Goal: Task Accomplishment & Management: Manage account settings

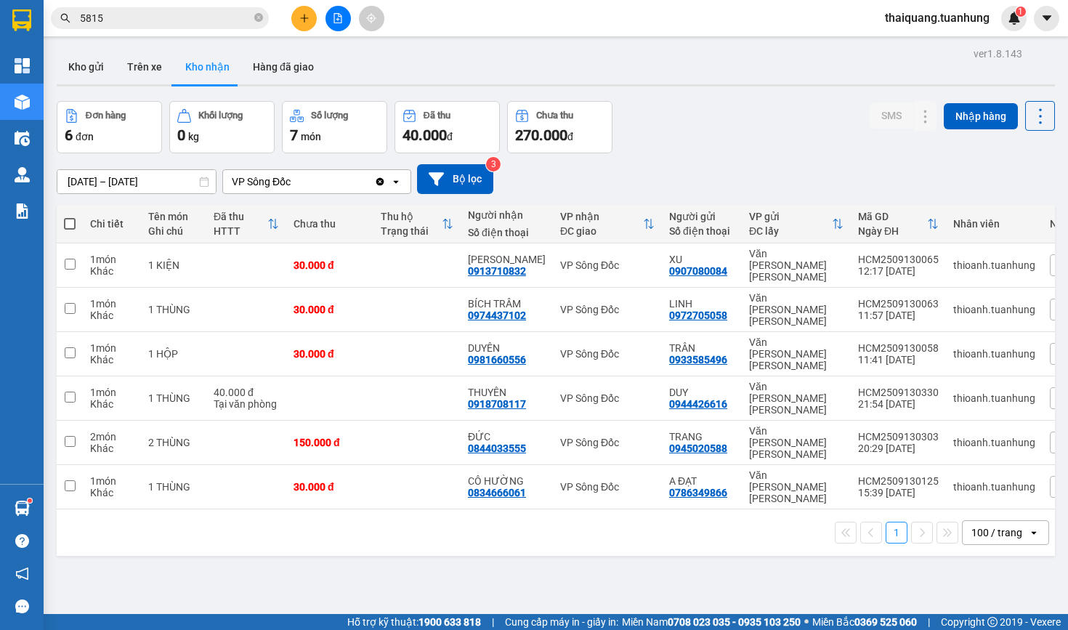
click at [703, 121] on div "Đơn hàng 6 đơn [PERSON_NAME] 0 kg Số [PERSON_NAME] 7 món Đã thu 40.000 [PERSON_…" at bounding box center [556, 127] width 998 height 52
click at [186, 17] on input "5815" at bounding box center [165, 18] width 171 height 16
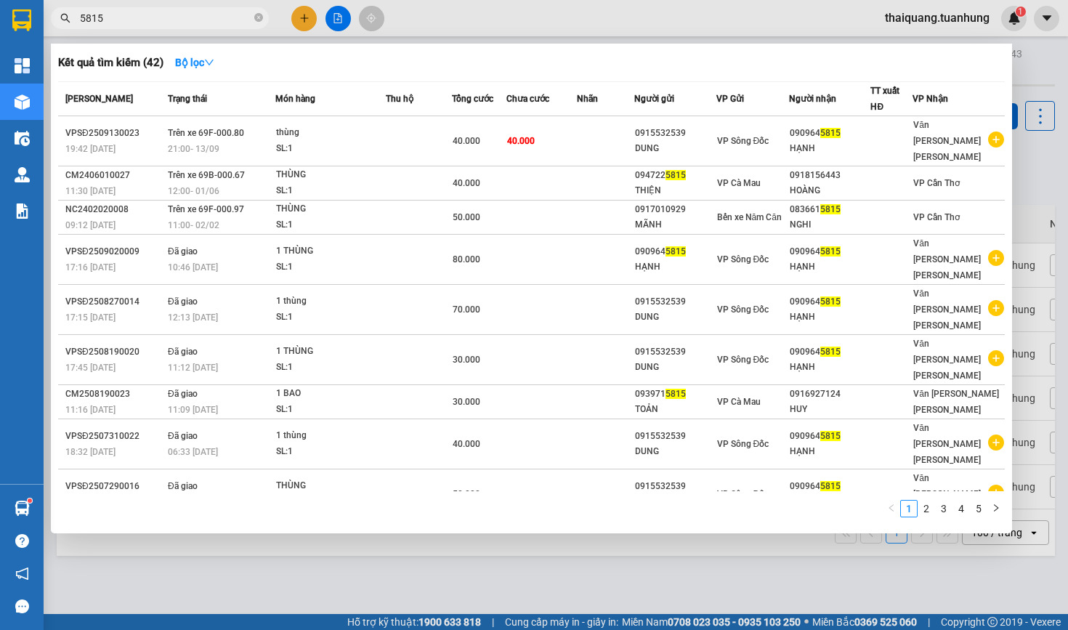
click at [186, 17] on input "5815" at bounding box center [165, 18] width 171 height 16
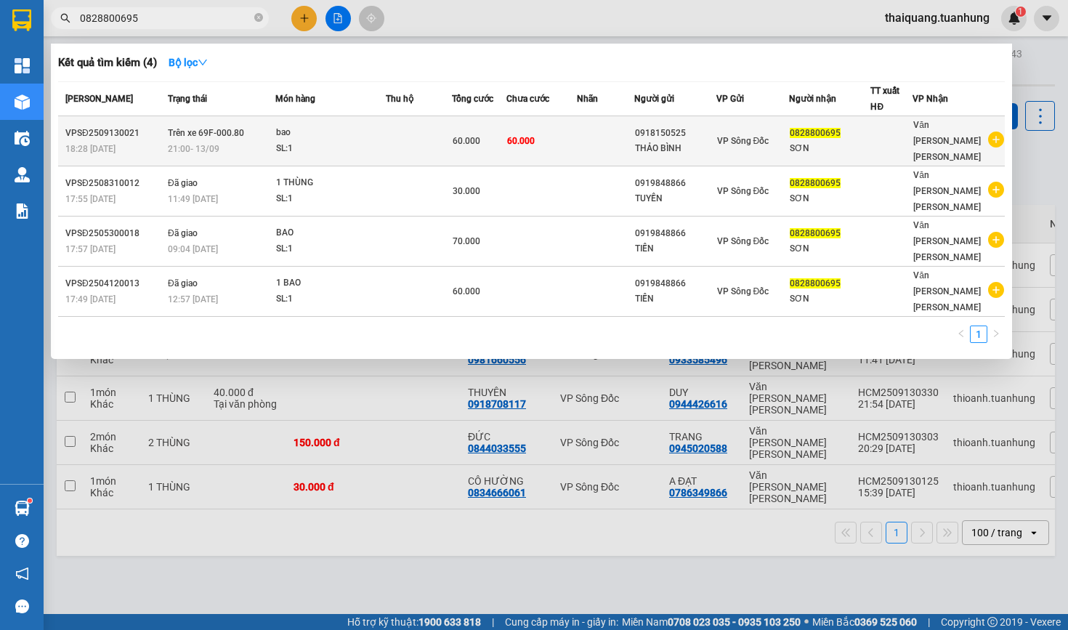
type input "0828800695"
click at [450, 135] on td at bounding box center [419, 141] width 66 height 50
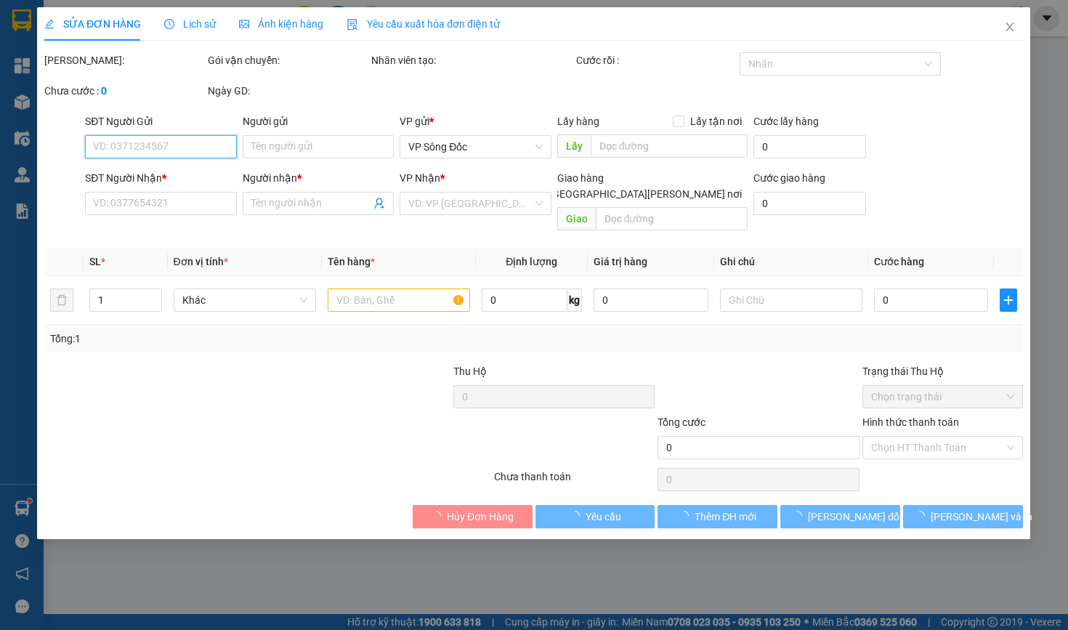
type input "0918150525"
type input "THẢO BÌNH"
type input "0828800695"
type input "SƠN"
type input "60.000"
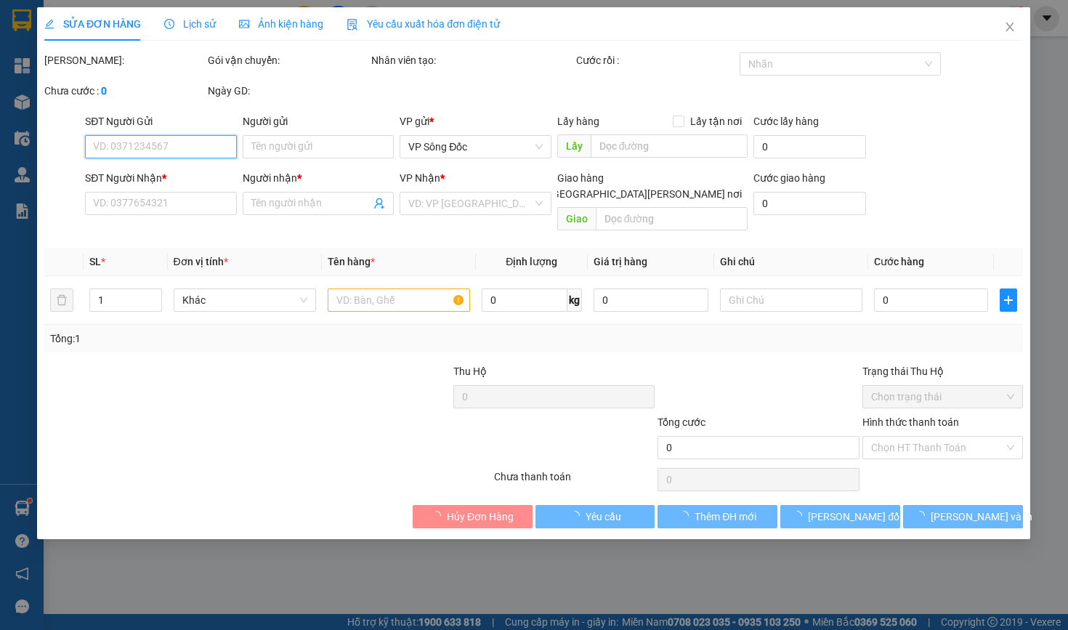
type input "60.000"
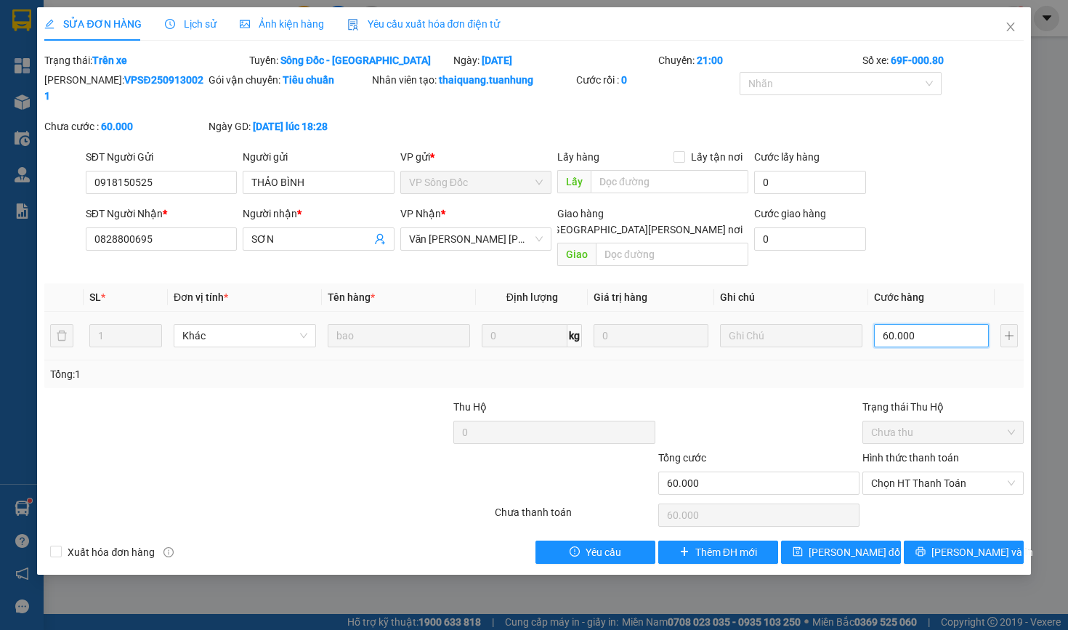
click at [931, 324] on input "60.000" at bounding box center [931, 335] width 115 height 23
click at [476, 246] on span "Văn [PERSON_NAME] [PERSON_NAME]" at bounding box center [476, 239] width 134 height 22
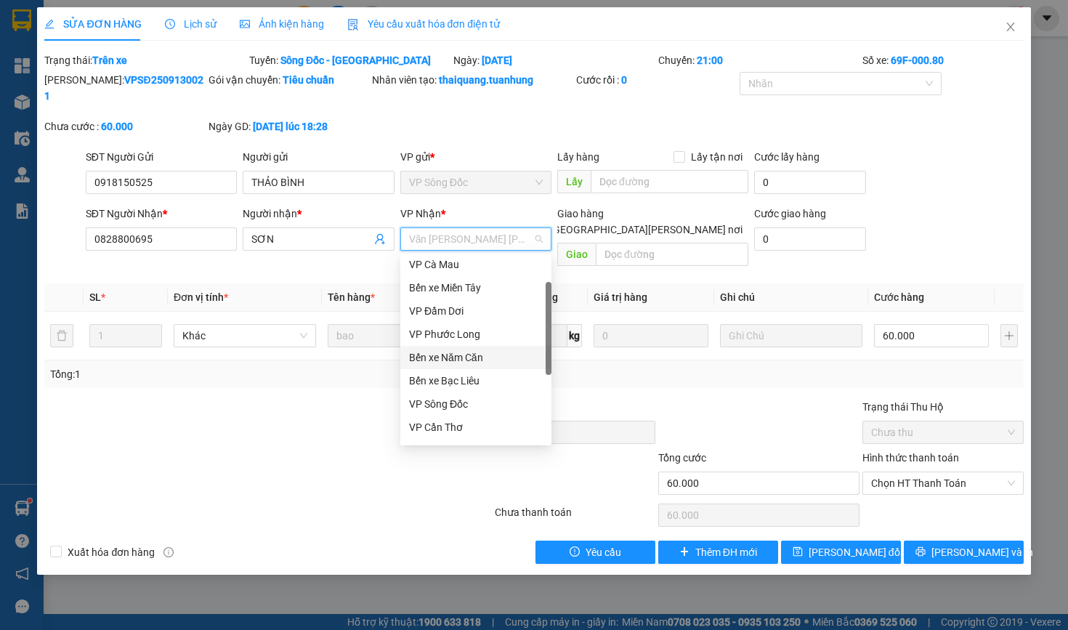
scroll to position [27, 0]
click at [457, 405] on div "VP Sông Đốc" at bounding box center [476, 404] width 134 height 16
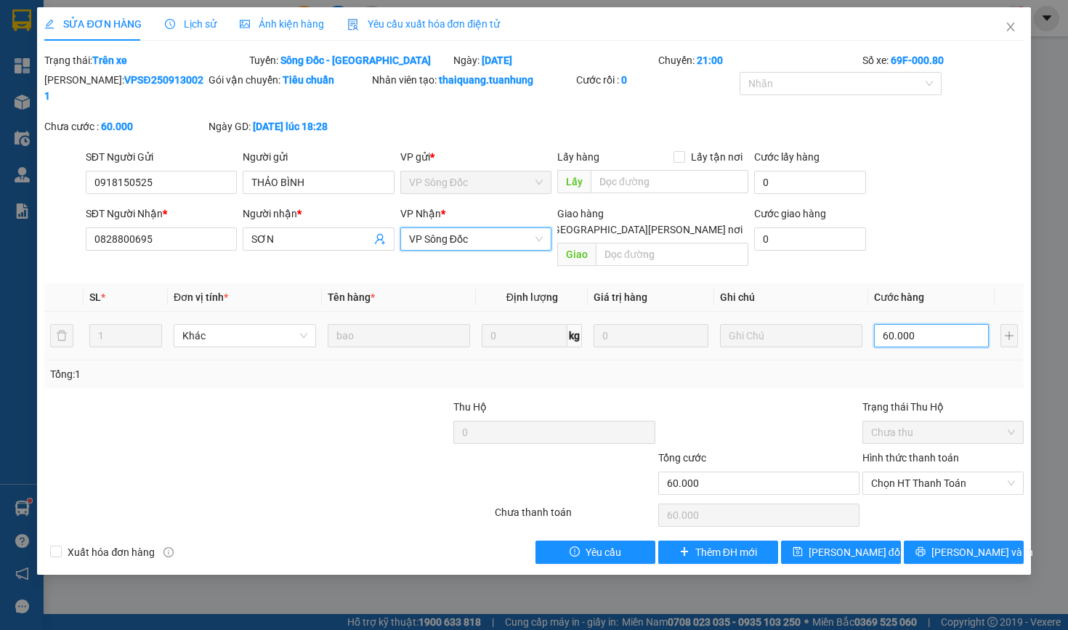
click at [938, 324] on input "60.000" at bounding box center [931, 335] width 115 height 23
type input "1"
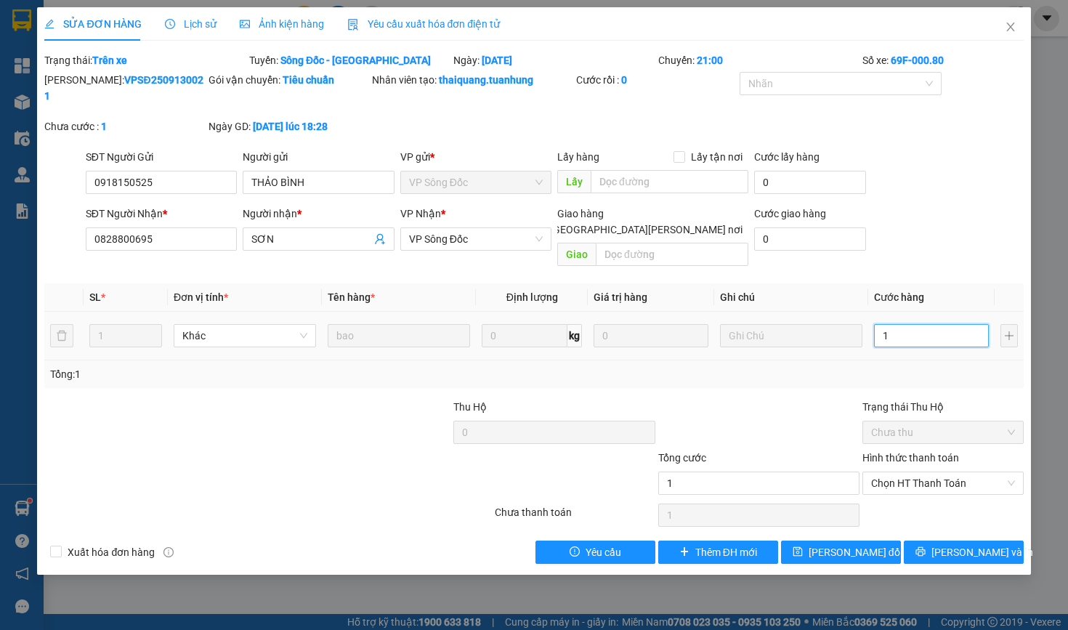
type input "12"
type input "120"
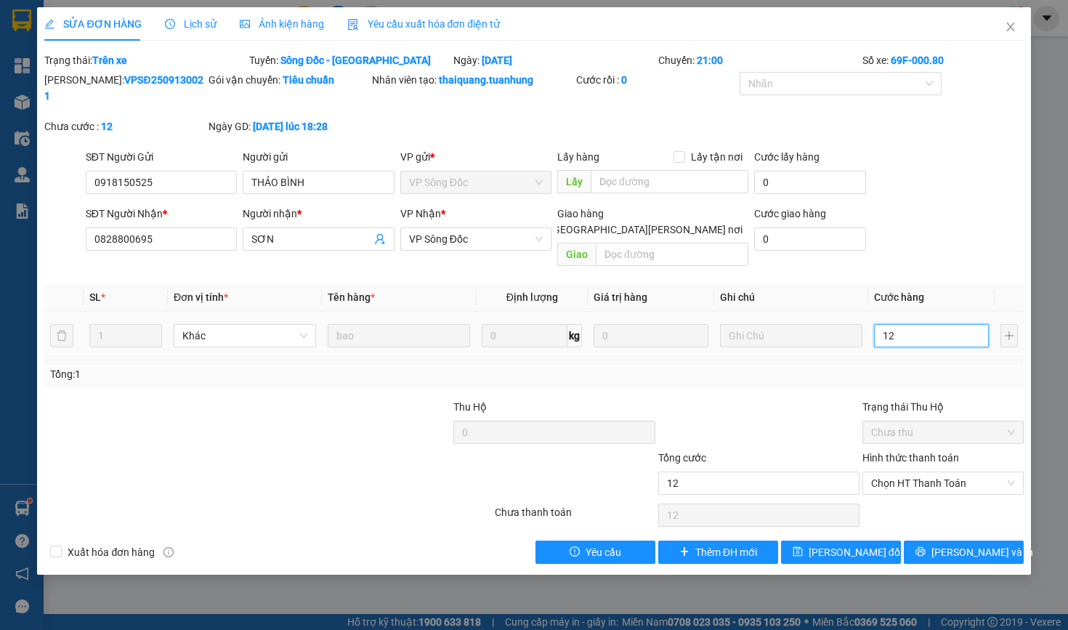
type input "120"
type input "1.200"
type input "12.000"
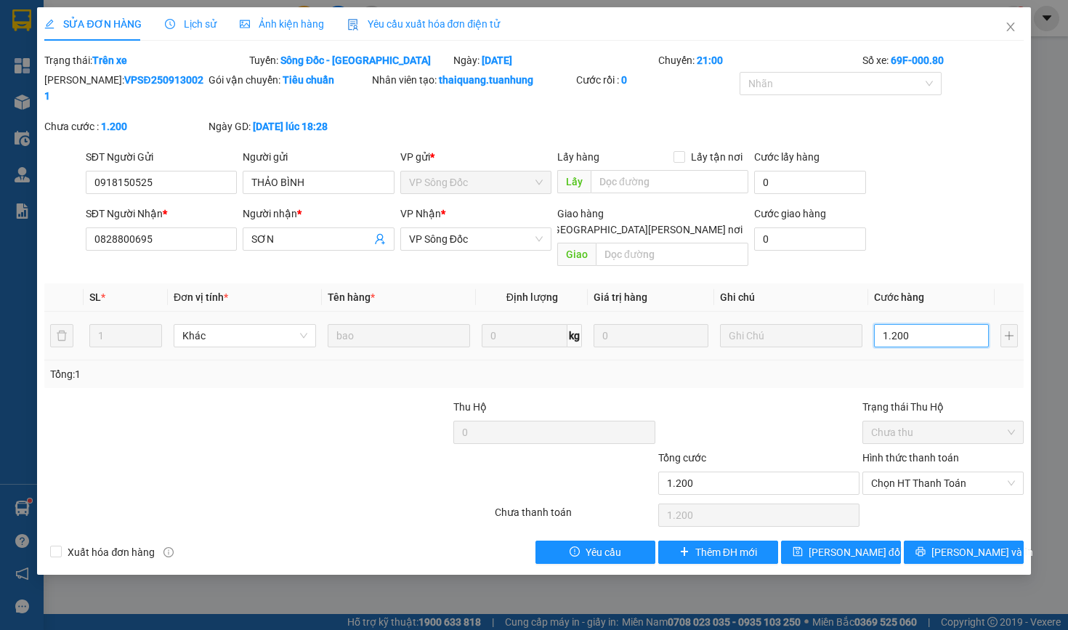
type input "12.000"
type input "120.000"
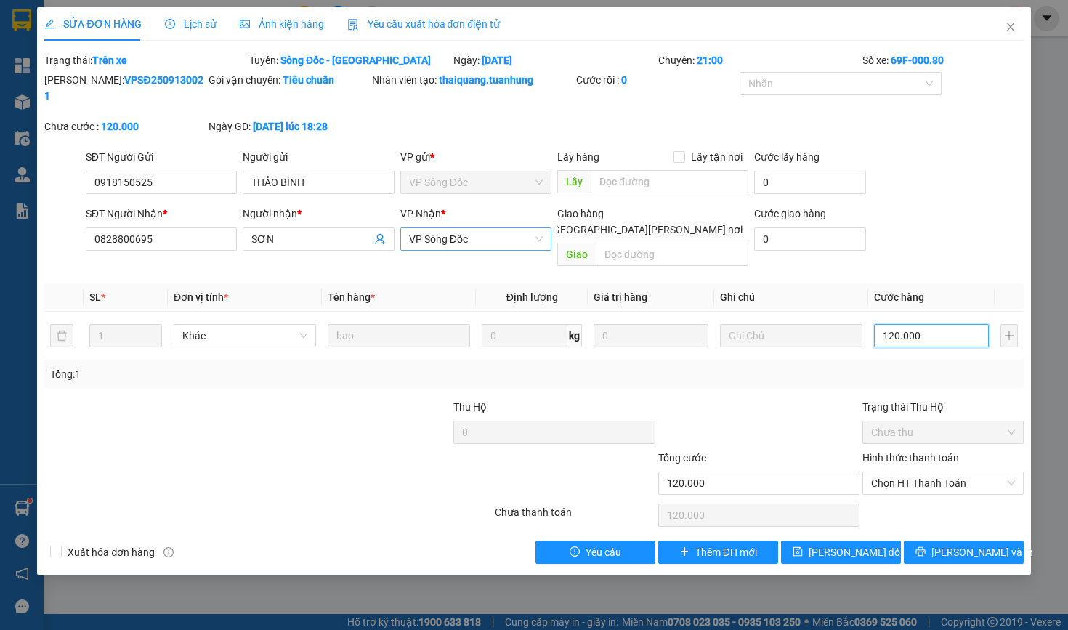
click at [490, 239] on span "VP Sông Đốc" at bounding box center [476, 239] width 134 height 22
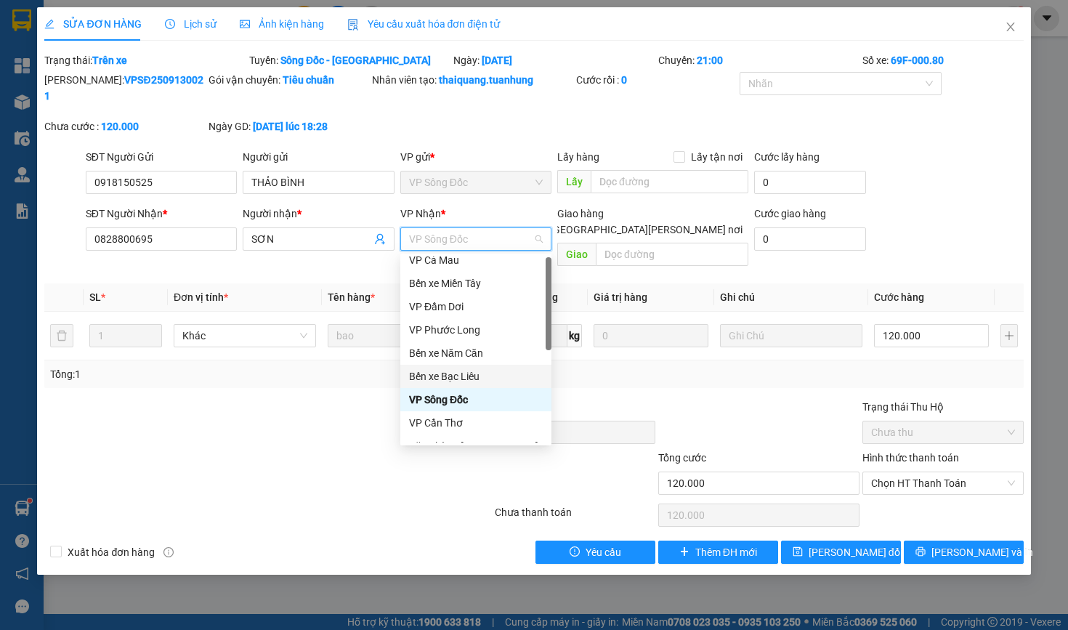
scroll to position [0, 0]
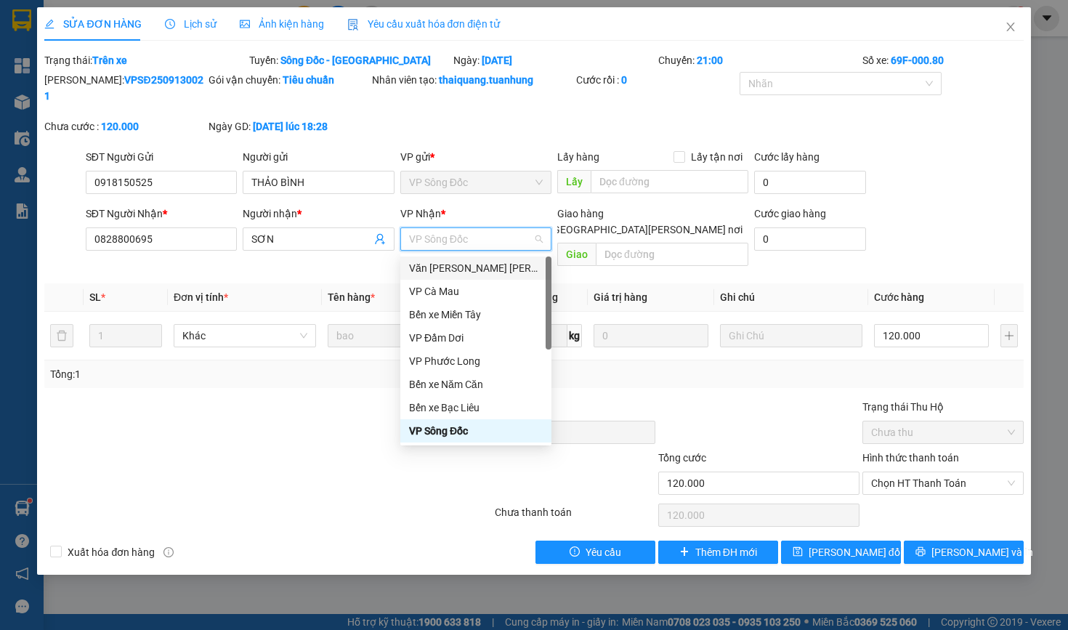
click at [474, 267] on div "Văn [PERSON_NAME] [PERSON_NAME]" at bounding box center [476, 268] width 134 height 16
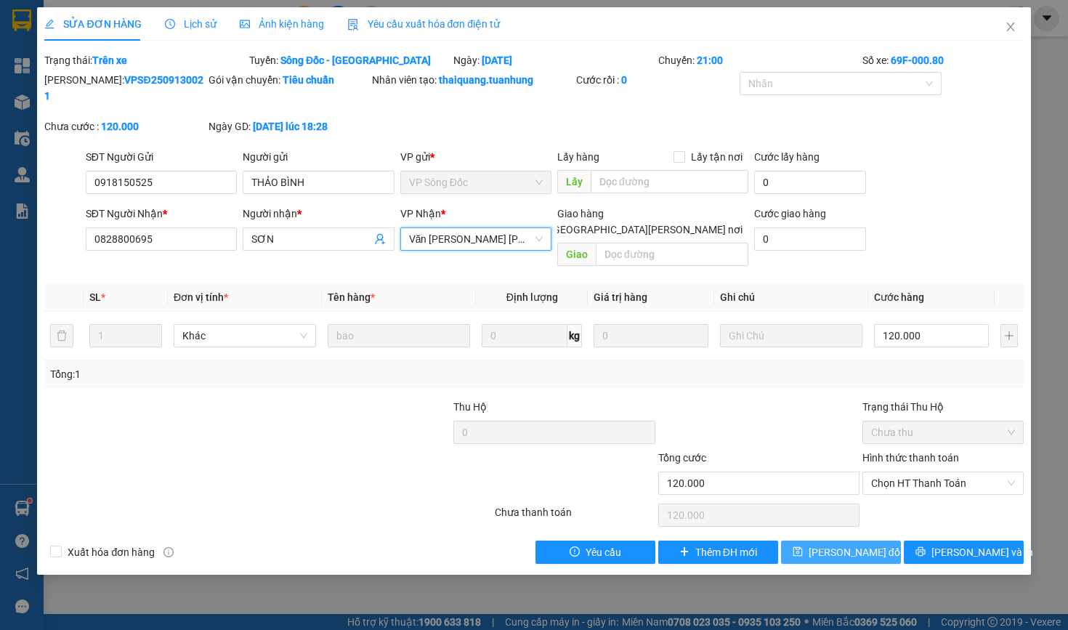
click at [835, 544] on span "[PERSON_NAME] đổi" at bounding box center [855, 552] width 94 height 16
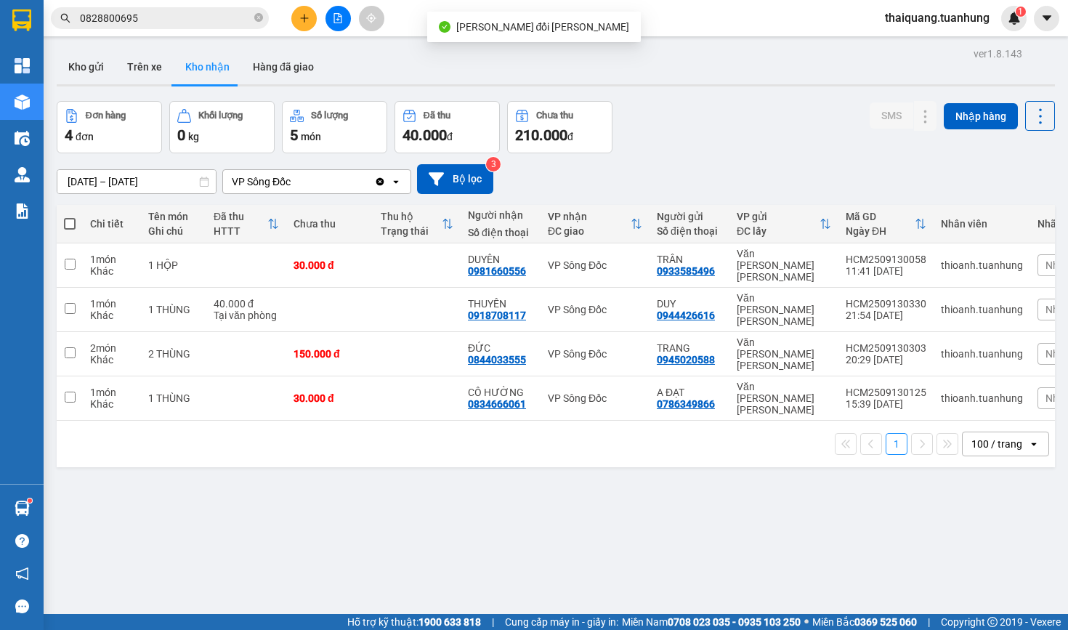
click at [195, 17] on input "0828800695" at bounding box center [165, 18] width 171 height 16
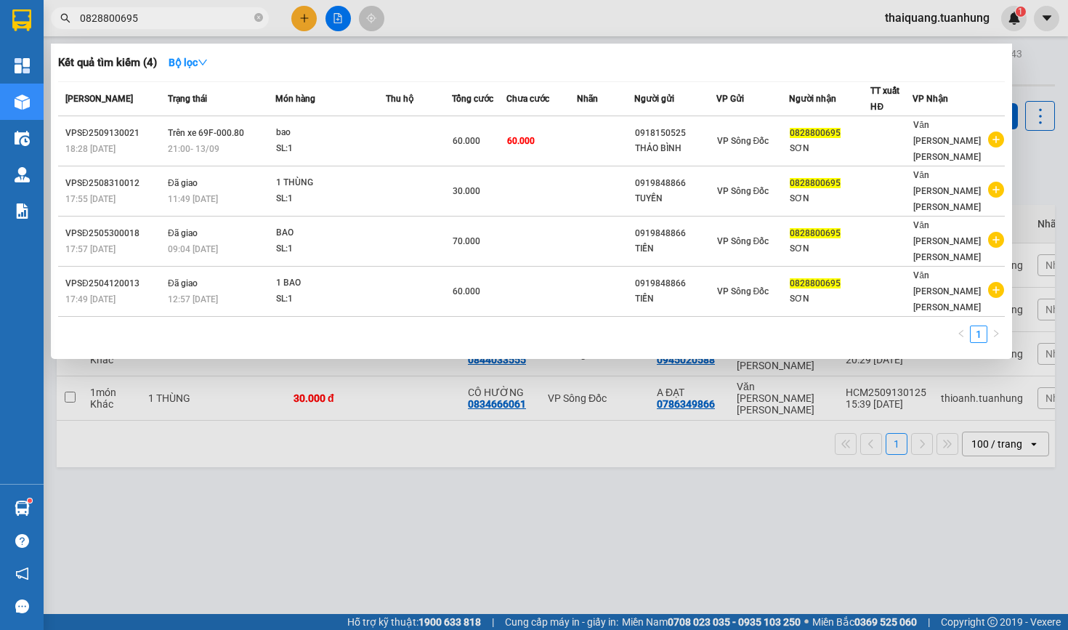
click at [204, 20] on input "0828800695" at bounding box center [165, 18] width 171 height 16
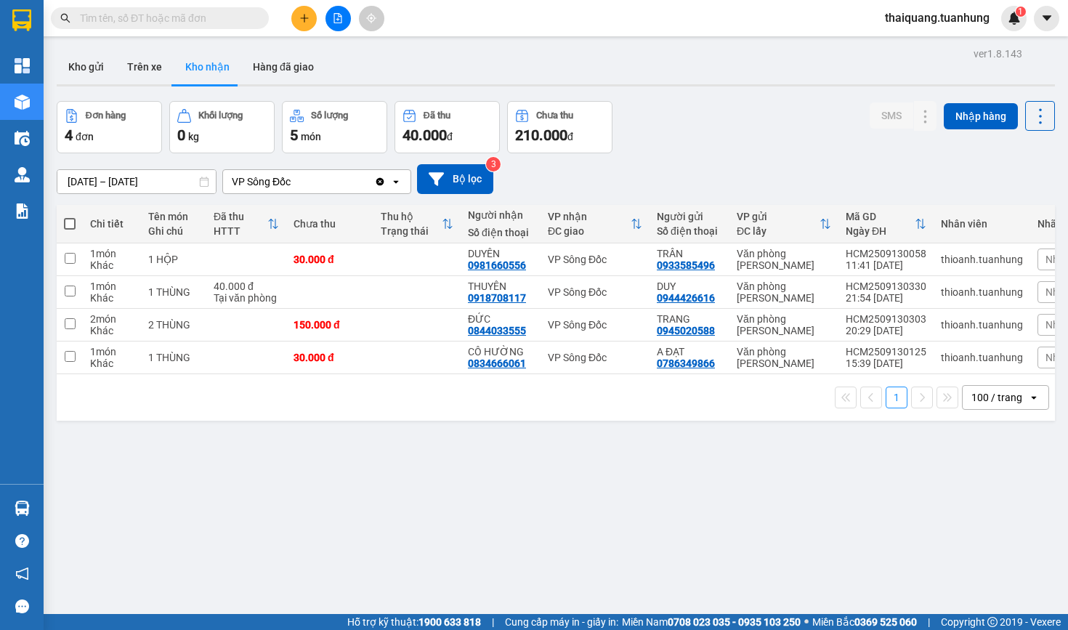
click at [179, 17] on input "text" at bounding box center [165, 18] width 171 height 16
paste input "0828800695"
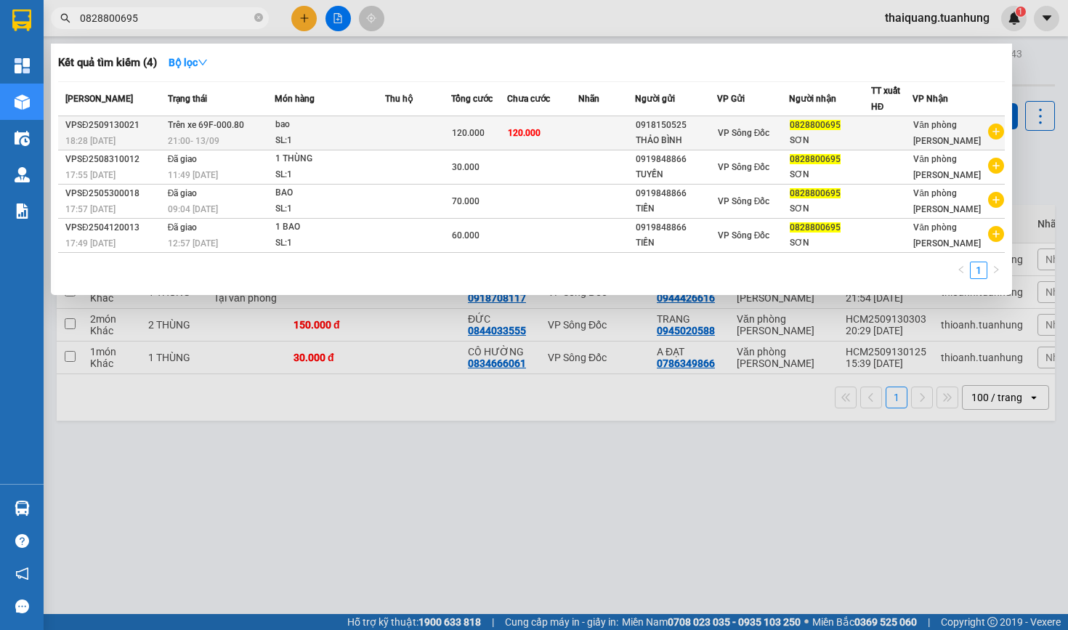
type input "0828800695"
click at [636, 130] on td at bounding box center [606, 133] width 57 height 34
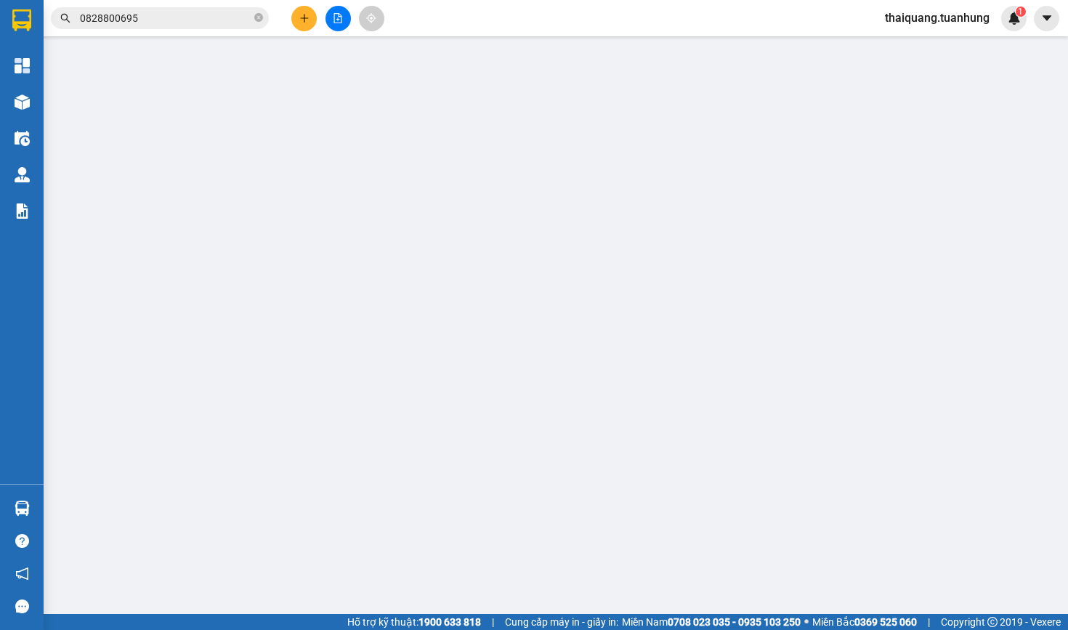
type input "0918150525"
type input "THẢO BÌNH"
type input "0828800695"
type input "SƠN"
type input "120.000"
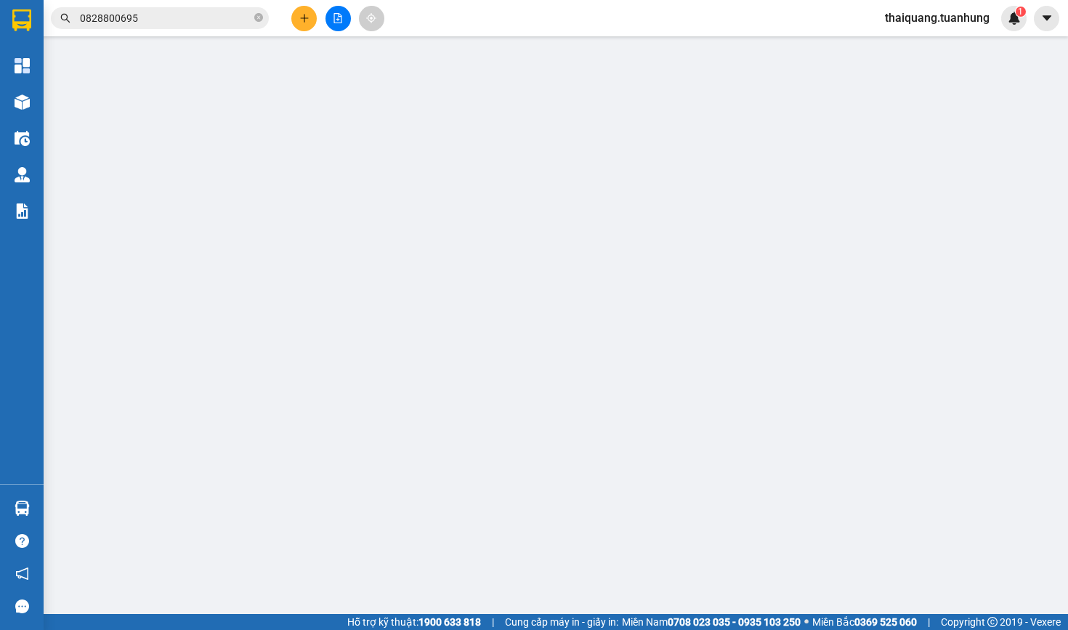
type input "120.000"
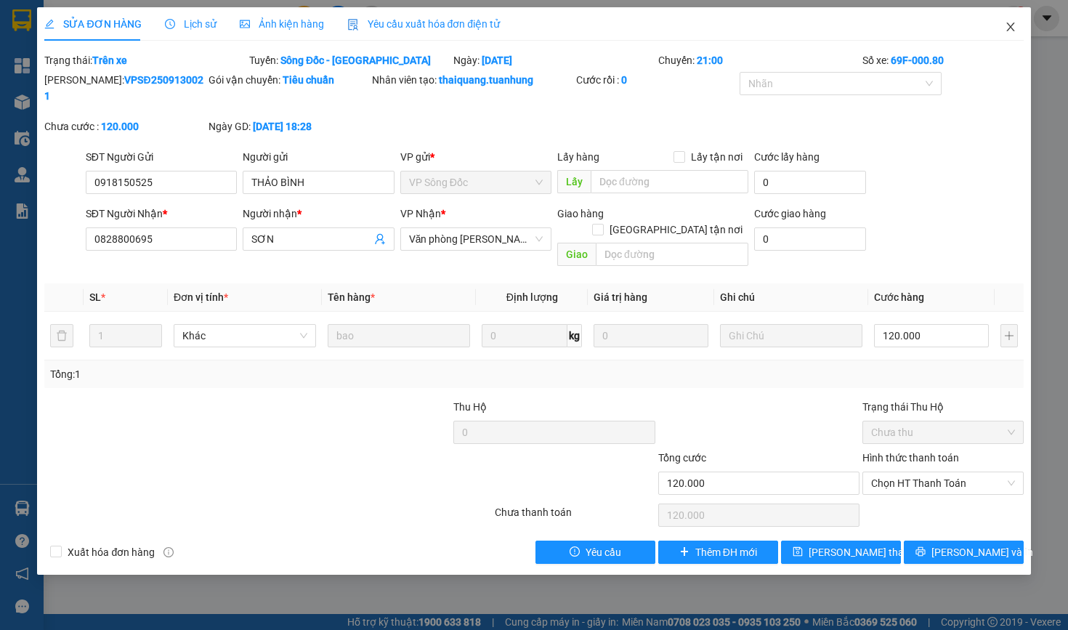
click at [1017, 27] on span "Close" at bounding box center [1010, 27] width 41 height 41
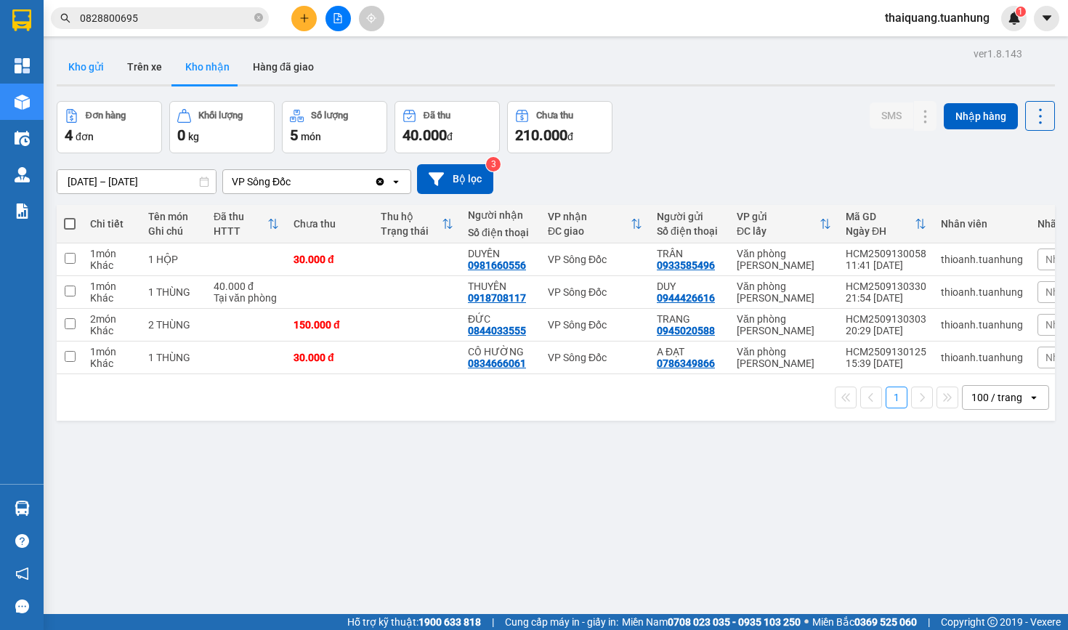
click at [99, 73] on button "Kho gửi" at bounding box center [86, 66] width 59 height 35
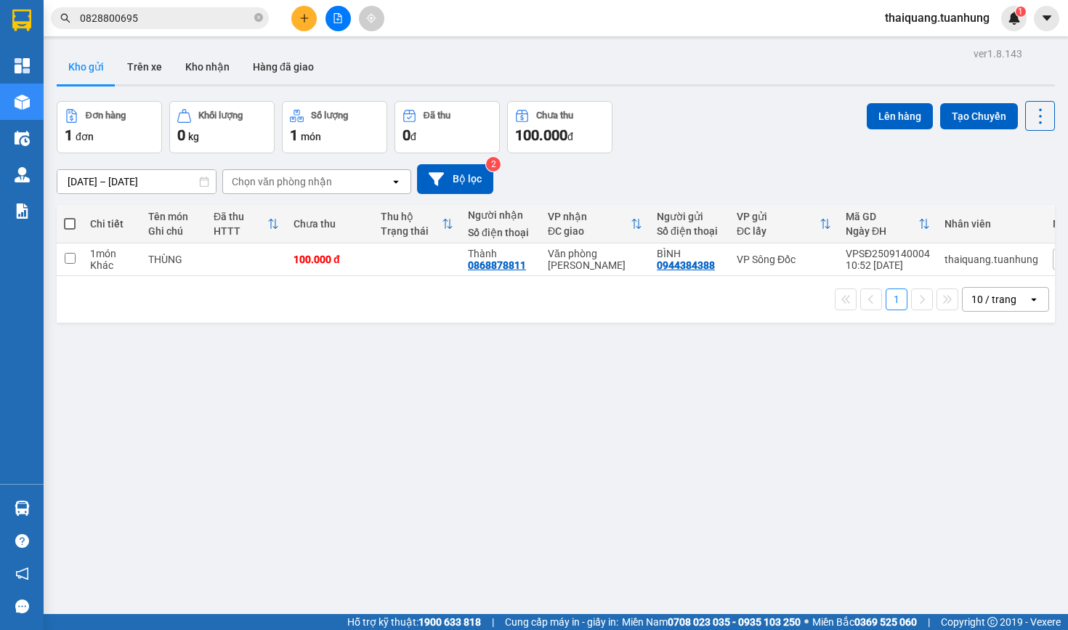
click at [183, 20] on input "0828800695" at bounding box center [165, 18] width 171 height 16
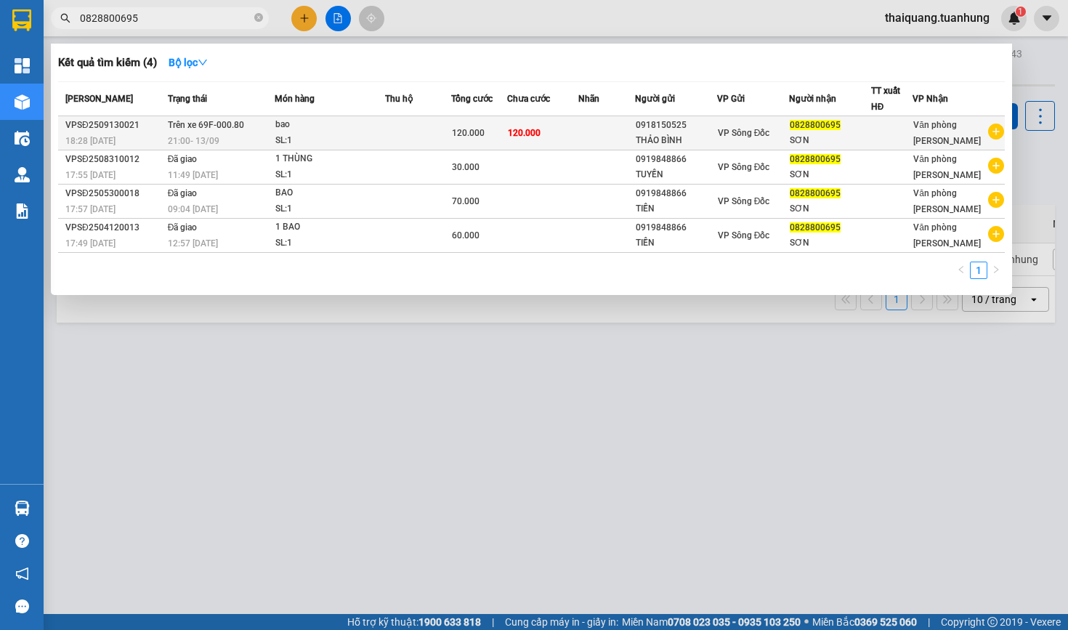
click at [421, 137] on td at bounding box center [417, 133] width 65 height 34
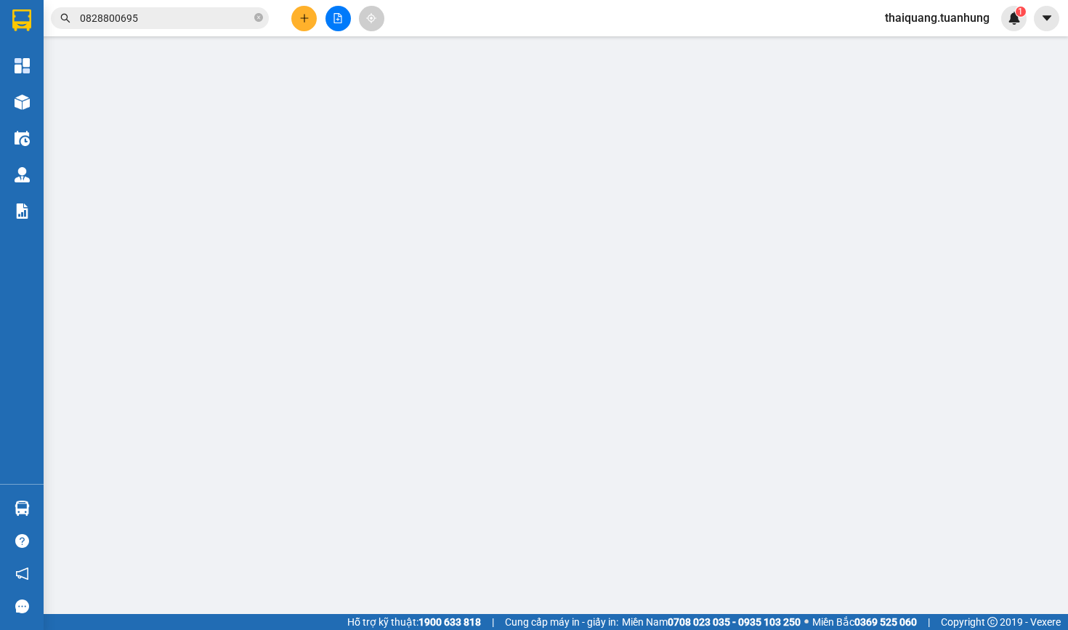
type input "0918150525"
type input "THẢO BÌNH"
type input "0828800695"
type input "SƠN"
type input "120.000"
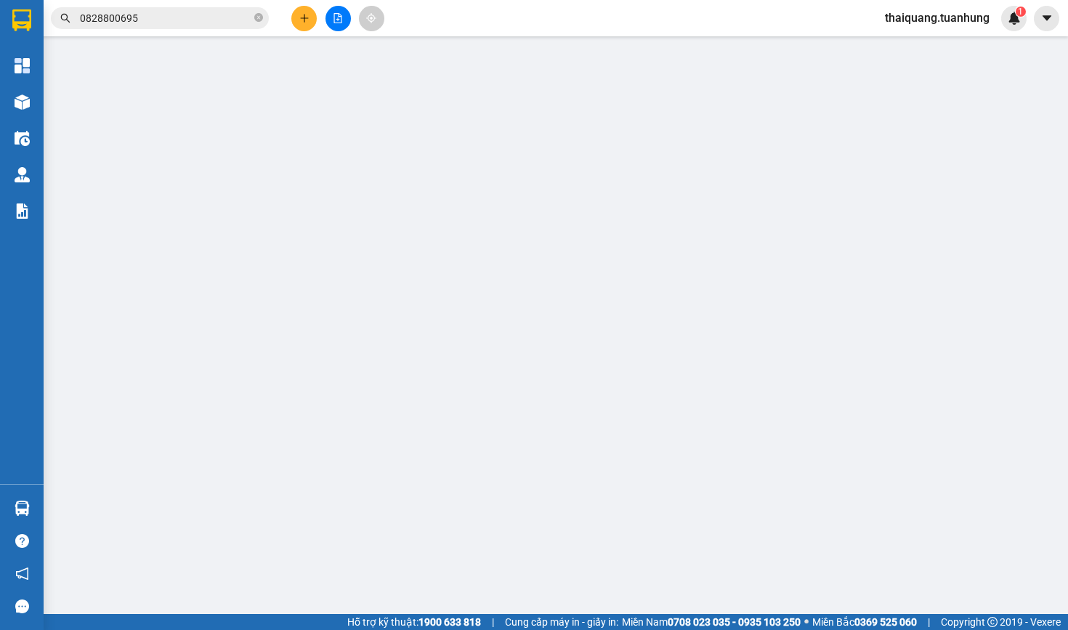
type input "120.000"
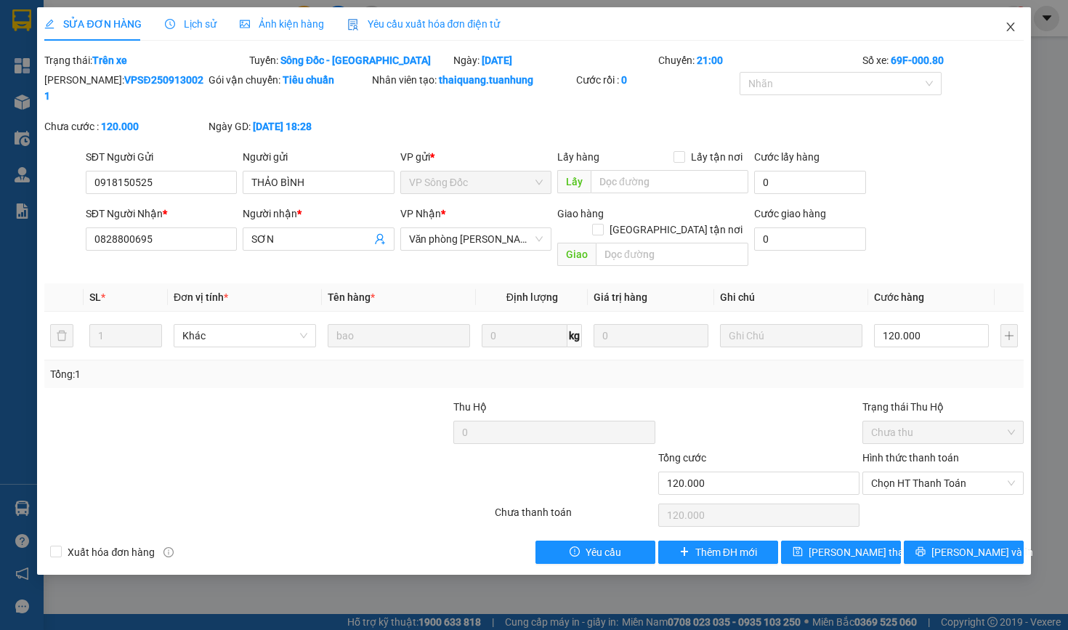
click at [1012, 29] on icon "close" at bounding box center [1010, 27] width 12 height 12
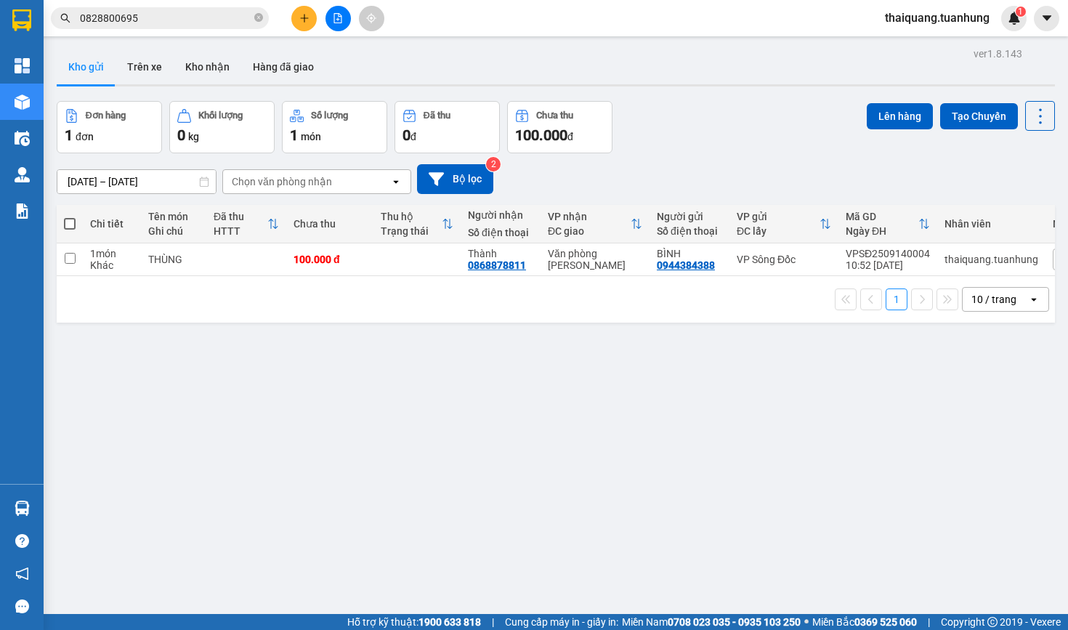
click at [707, 104] on div "Đơn hàng 1 đơn Khối lượng 0 kg Số lượng 1 món Đã thu 0 đ Chưa thu 100.000 đ Lên…" at bounding box center [556, 127] width 998 height 52
click at [750, 100] on div "ver 1.8.143 Kho gửi Trên xe Kho nhận Hàng đã giao Đơn hàng 1 đơn Khối lượng 0 k…" at bounding box center [556, 359] width 1010 height 630
click at [214, 75] on button "Kho nhận" at bounding box center [208, 66] width 68 height 35
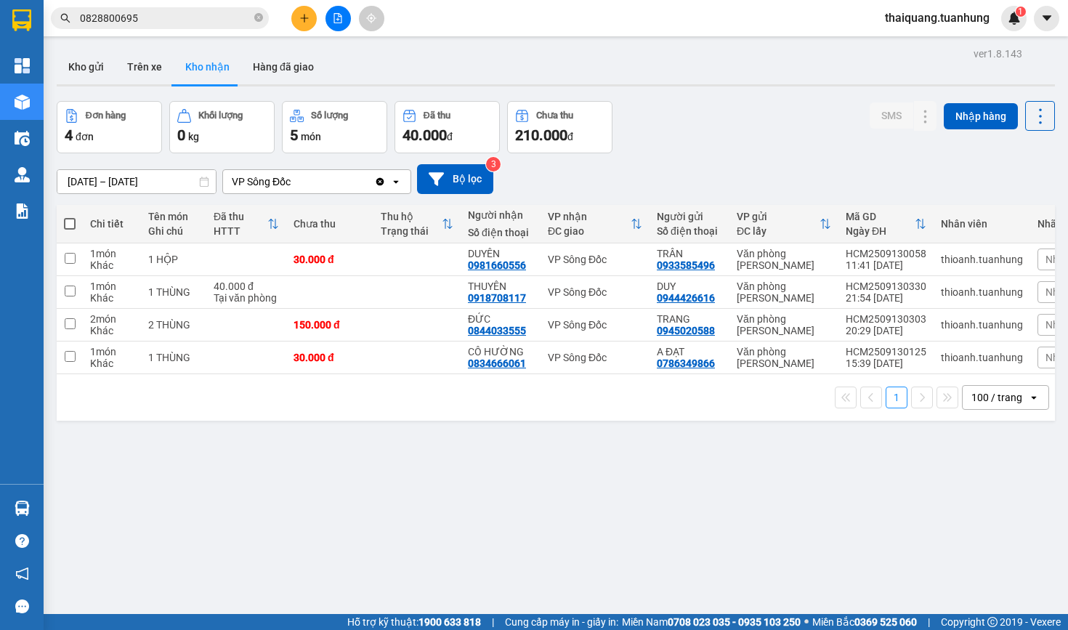
click at [744, 143] on div "Đơn hàng 4 đơn Khối lượng 0 kg Số lượng 5 món Đã thu 40.000 đ Chưa thu 210.000 …" at bounding box center [556, 127] width 998 height 52
click at [84, 67] on button "Kho gửi" at bounding box center [86, 66] width 59 height 35
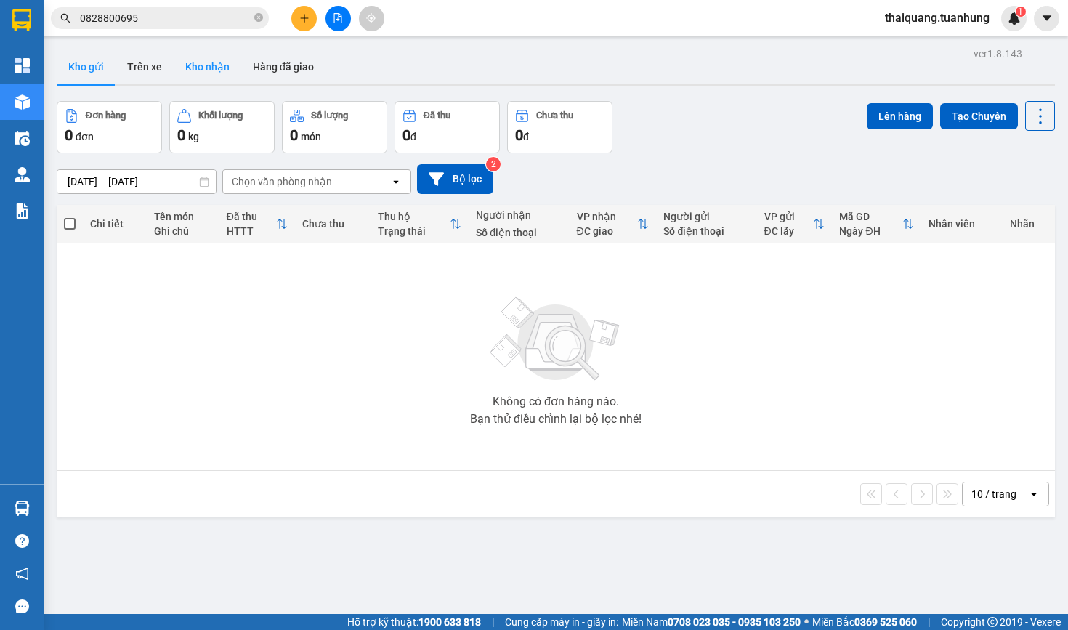
click at [214, 70] on button "Kho nhận" at bounding box center [208, 66] width 68 height 35
